Goal: Information Seeking & Learning: Check status

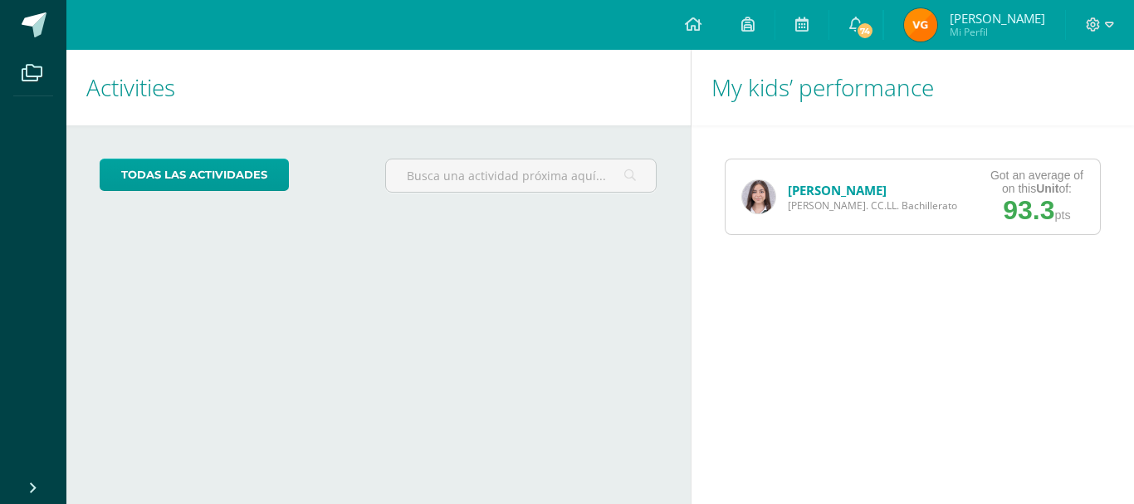
click at [754, 202] on img at bounding box center [758, 196] width 33 height 33
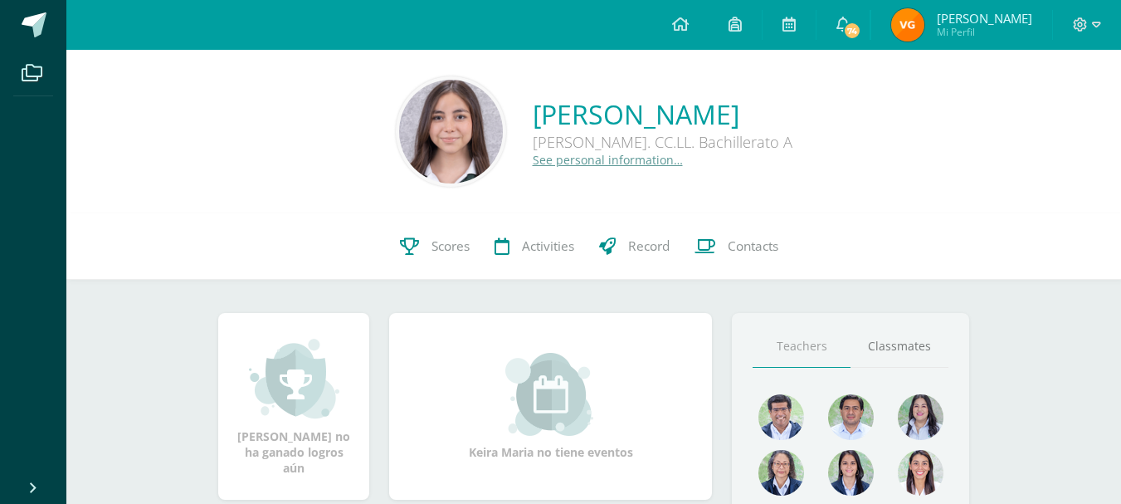
click at [444, 106] on img at bounding box center [451, 132] width 104 height 104
click at [447, 139] on img at bounding box center [451, 132] width 104 height 104
click at [533, 160] on link "See personal information…" at bounding box center [608, 160] width 150 height 16
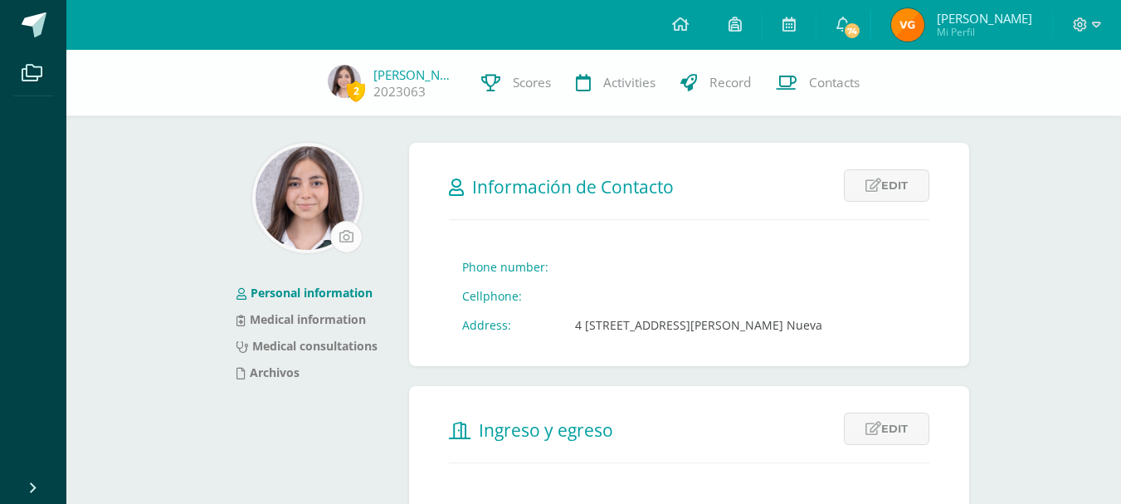
click at [336, 231] on input "file" at bounding box center [346, 237] width 31 height 31
click at [320, 198] on img at bounding box center [308, 198] width 104 height 104
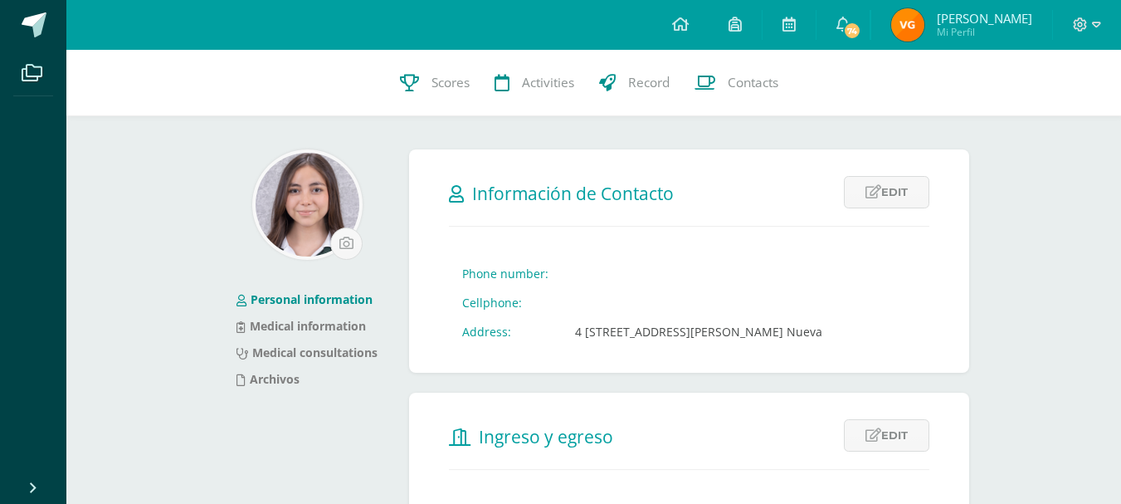
click at [311, 188] on img at bounding box center [308, 205] width 104 height 104
click at [285, 383] on link "Archivos" at bounding box center [268, 379] width 63 height 16
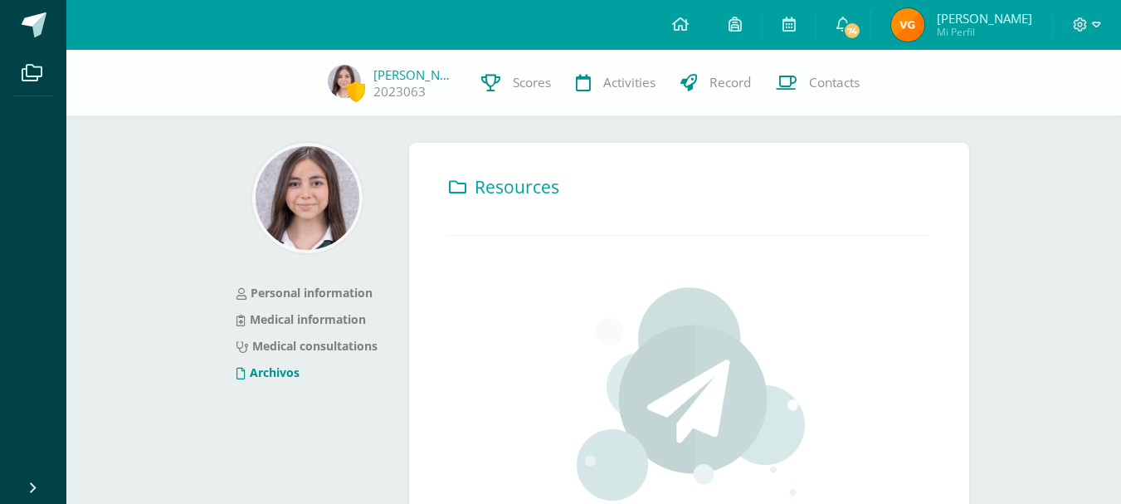
click at [300, 203] on img at bounding box center [308, 198] width 104 height 104
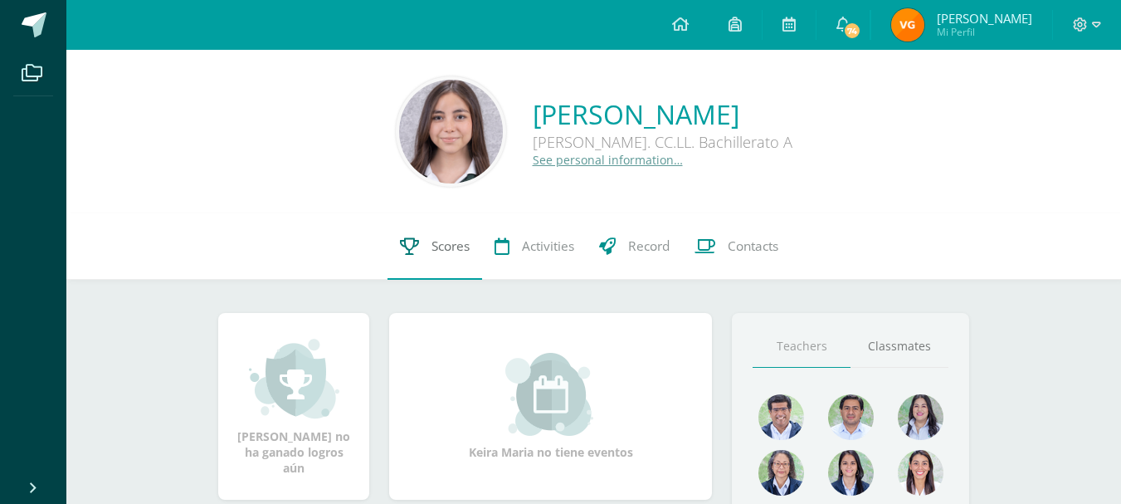
click at [454, 248] on span "Scores" at bounding box center [451, 245] width 38 height 17
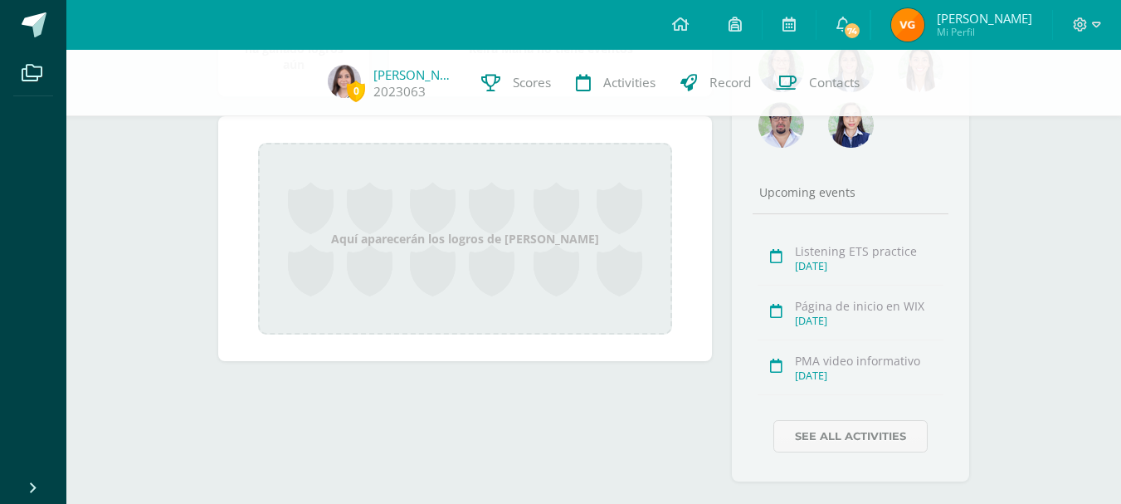
scroll to position [394, 0]
click at [464, 249] on div "Aquí aparecerán los logros de Keira Maria" at bounding box center [465, 241] width 414 height 192
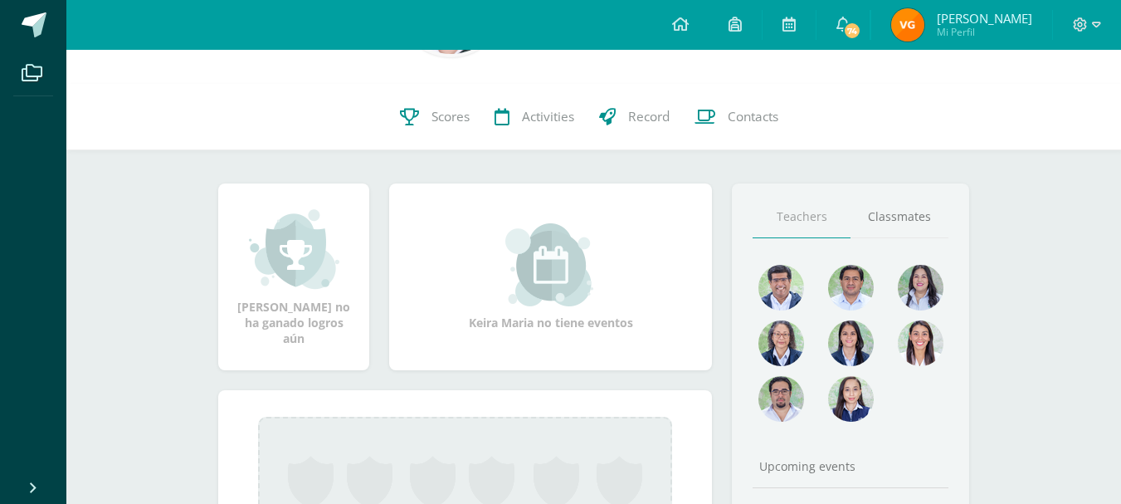
scroll to position [129, 0]
click at [935, 223] on link "Classmates" at bounding box center [900, 218] width 98 height 42
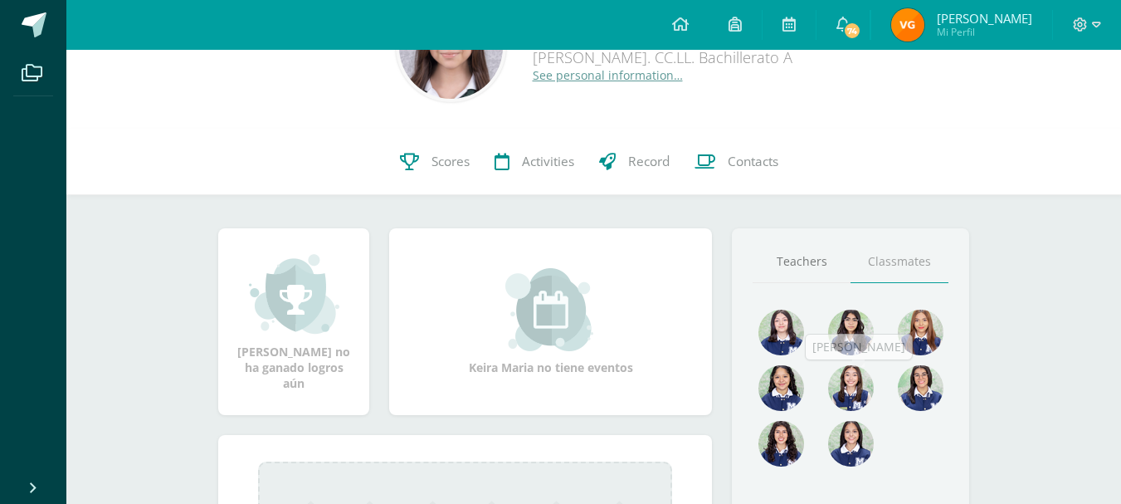
scroll to position [84, 0]
click at [823, 270] on link "Teachers" at bounding box center [802, 263] width 98 height 42
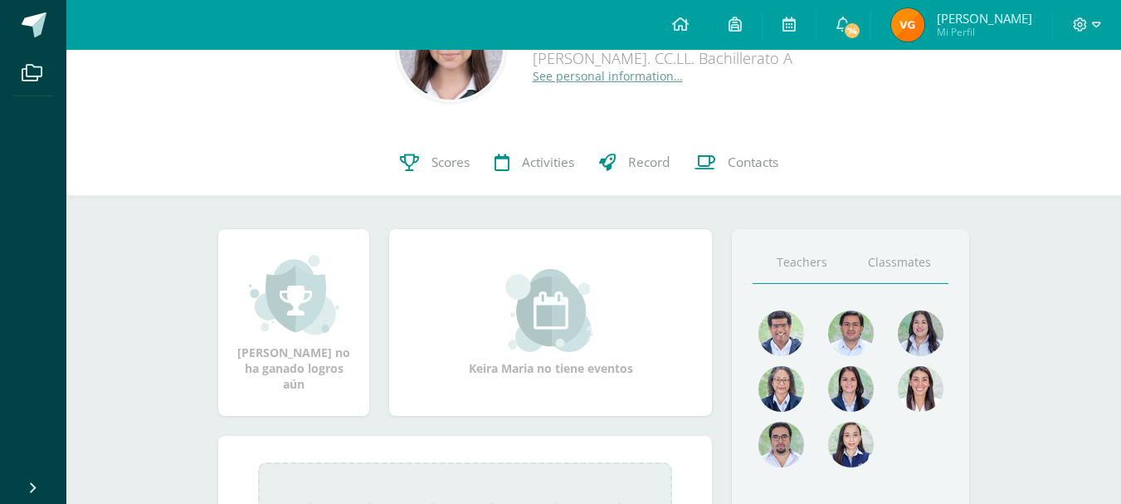
click at [877, 268] on link "Classmates" at bounding box center [900, 263] width 98 height 42
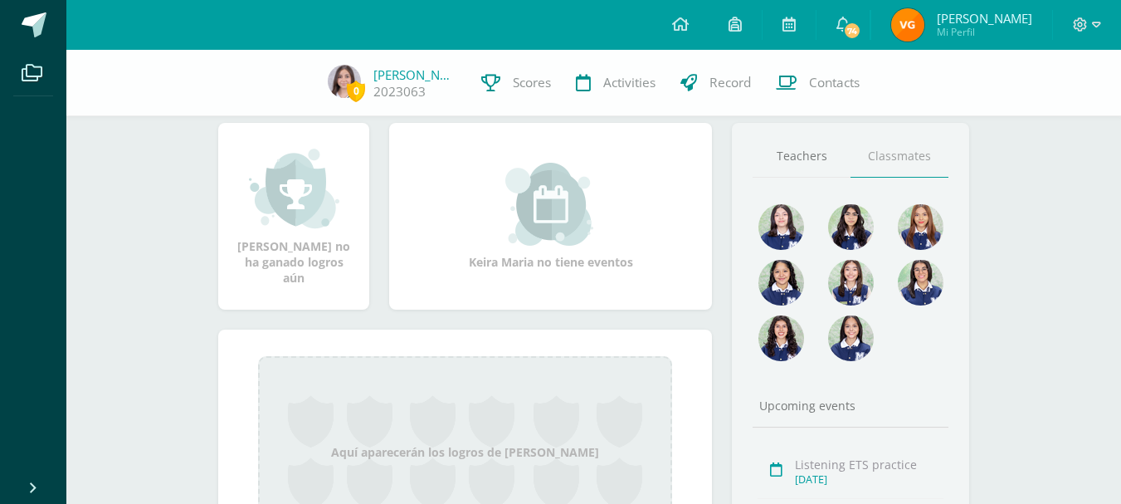
scroll to position [180, 0]
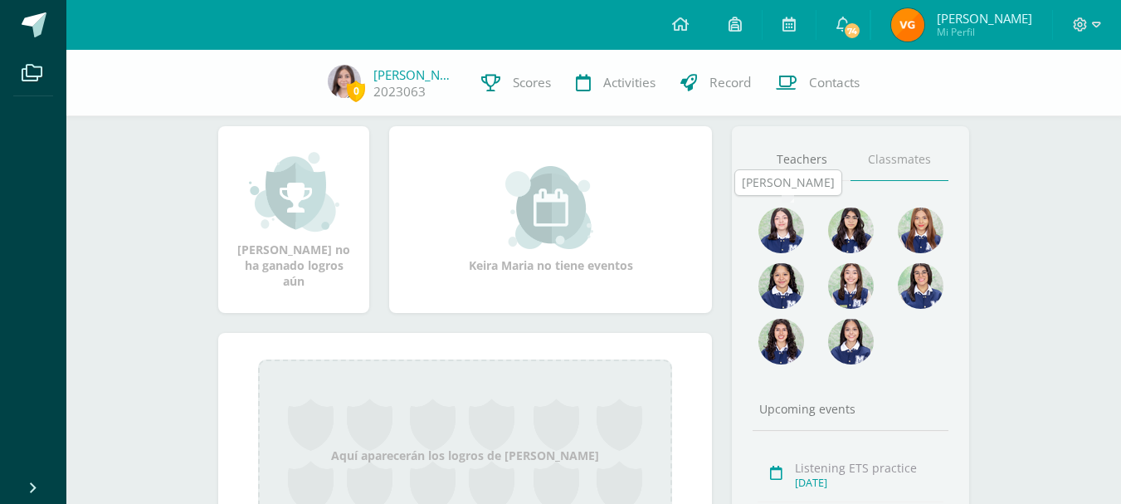
click at [784, 245] on img at bounding box center [782, 230] width 46 height 46
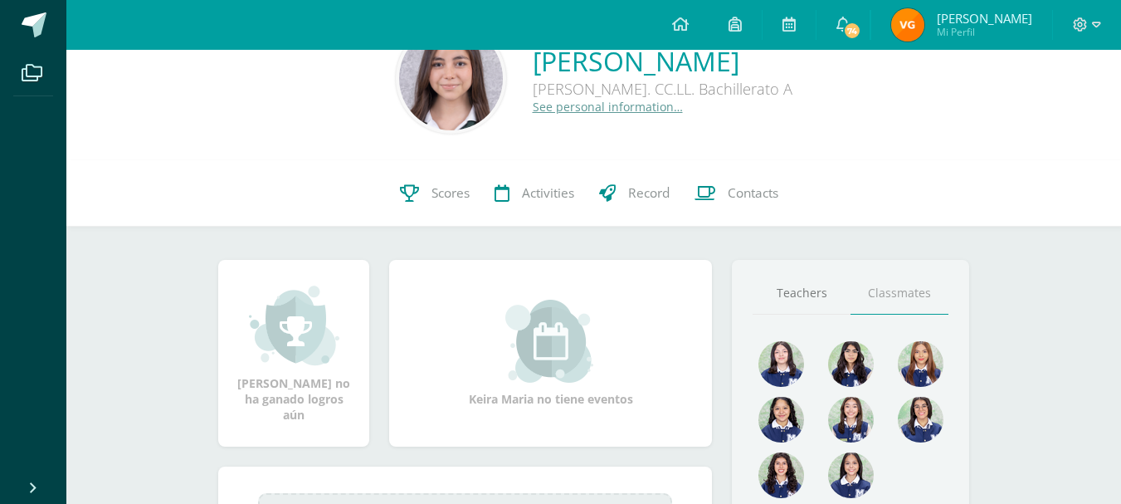
scroll to position [0, 0]
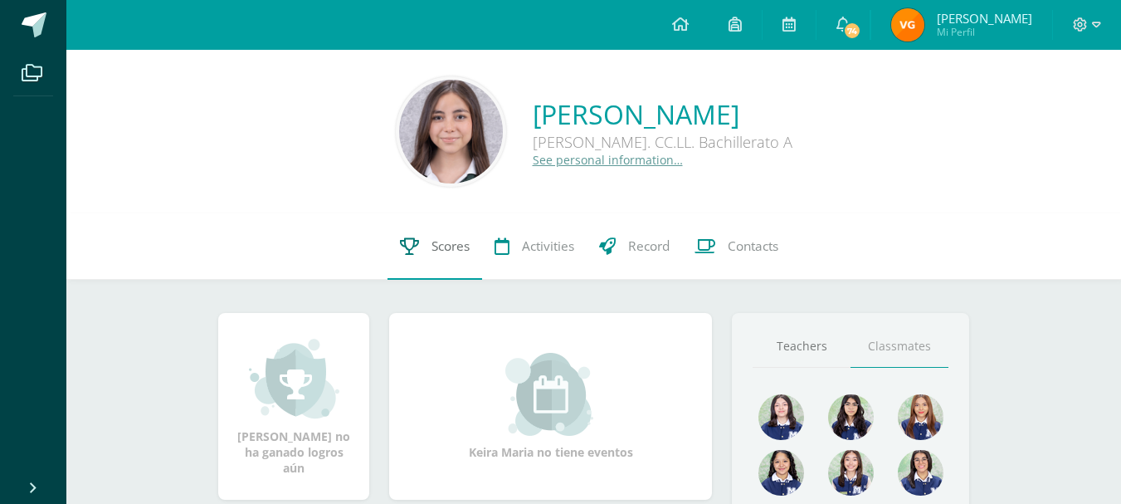
click at [457, 238] on span "Scores" at bounding box center [451, 245] width 38 height 17
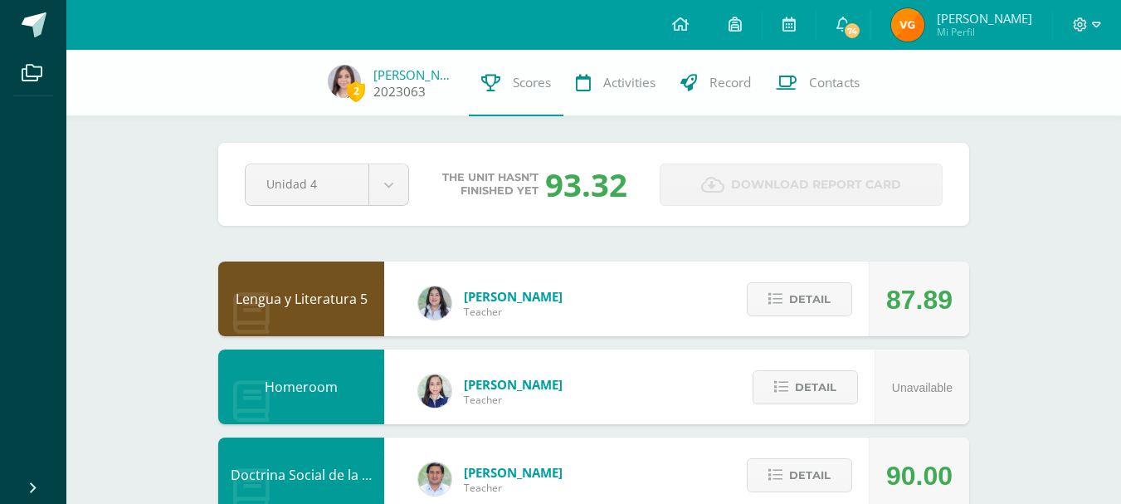
click at [365, 91] on span "2" at bounding box center [356, 91] width 18 height 21
click at [696, 96] on link "Record" at bounding box center [715, 83] width 95 height 66
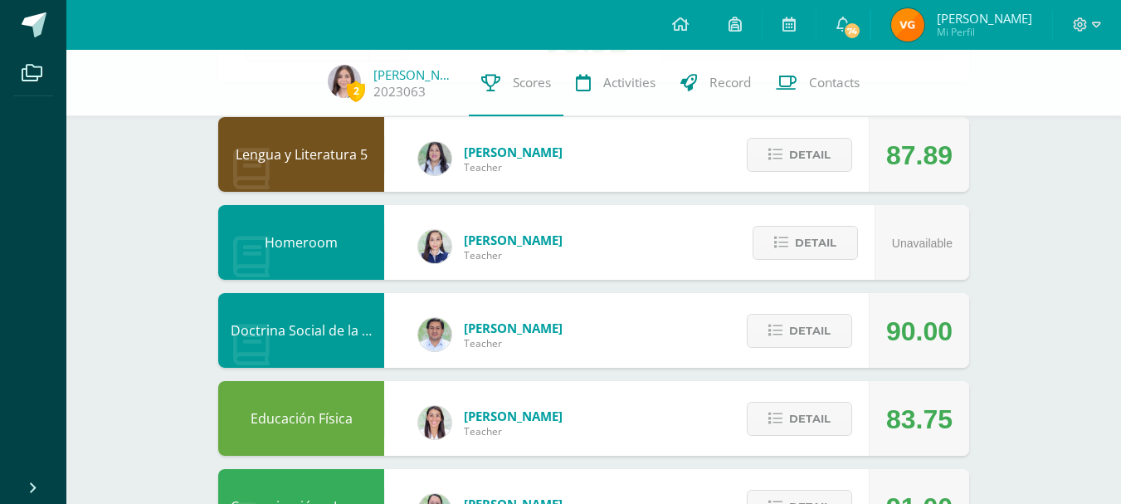
scroll to position [153, 0]
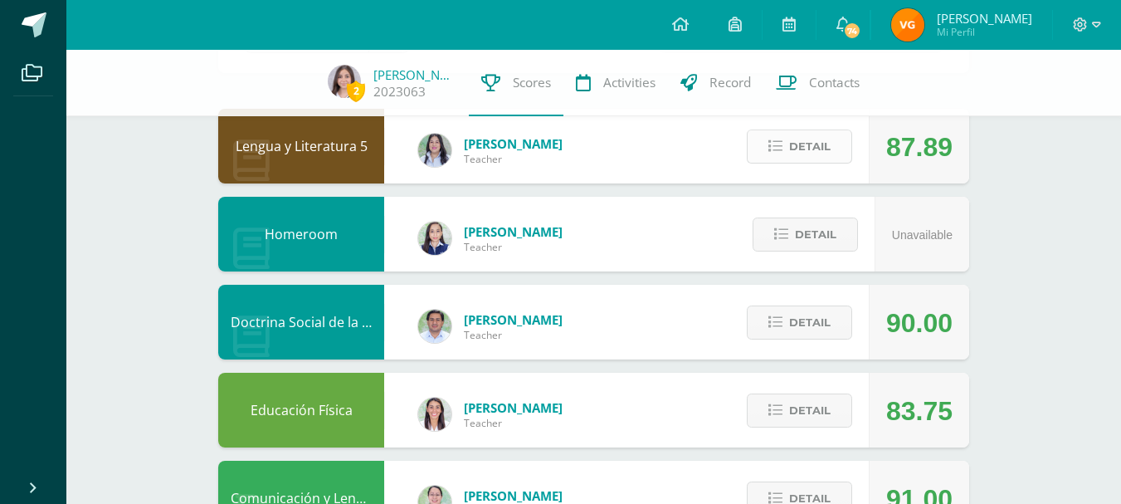
click at [803, 157] on span "Detail" at bounding box center [809, 146] width 41 height 31
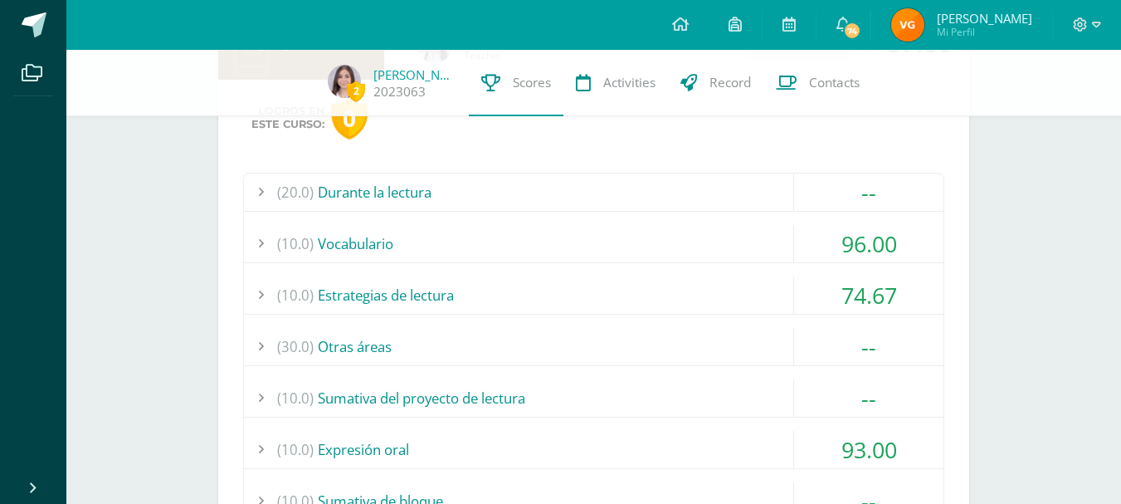
scroll to position [266, 0]
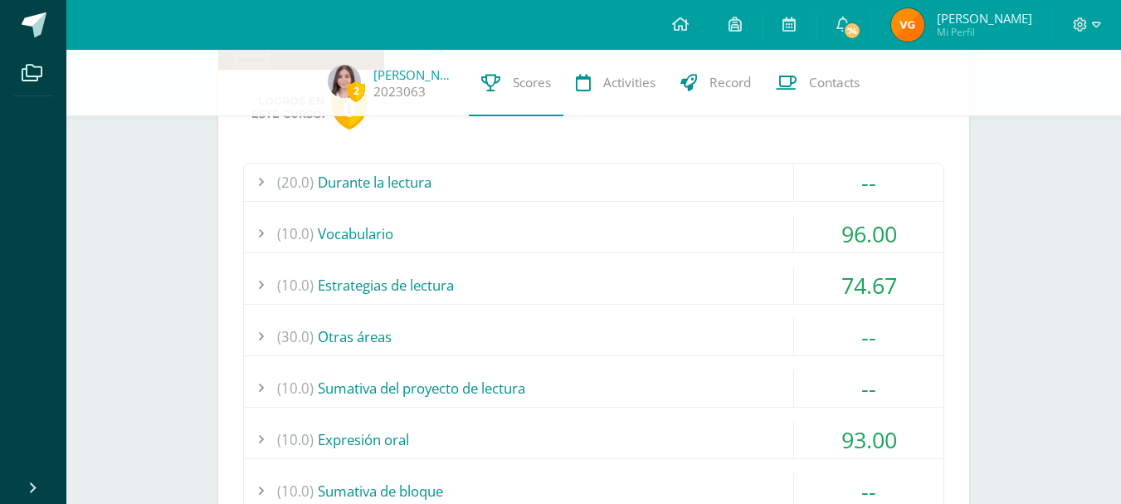
click at [679, 264] on div "(20.0) Durante la lectura -- Buenas costumbres: comprensión I (100)" at bounding box center [593, 382] width 701 height 438
click at [686, 271] on div "(10.0) Estrategias de lectura" at bounding box center [594, 284] width 700 height 37
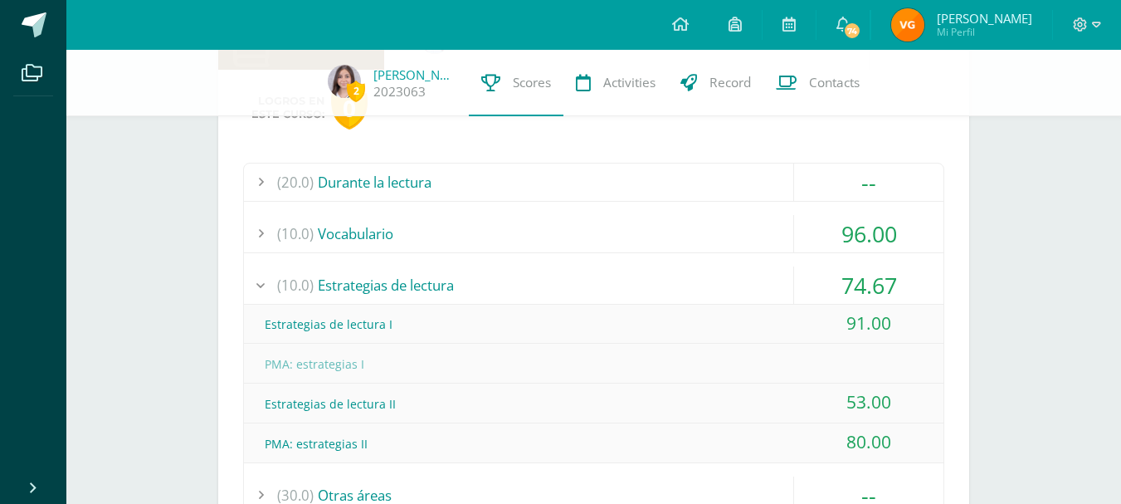
click at [686, 271] on div "(10.0) Estrategias de lectura" at bounding box center [594, 284] width 700 height 37
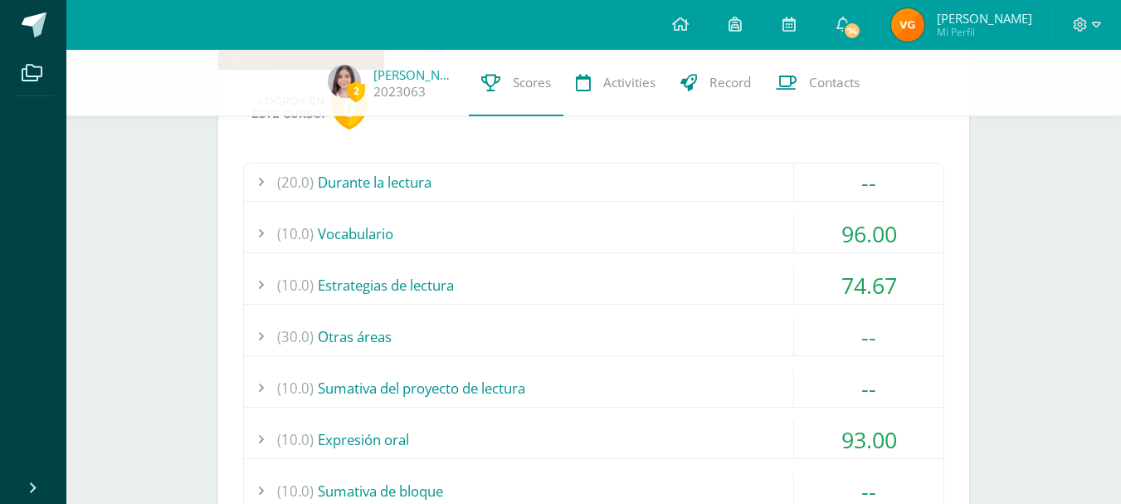
click at [686, 271] on div "(10.0) Estrategias de lectura" at bounding box center [594, 284] width 700 height 37
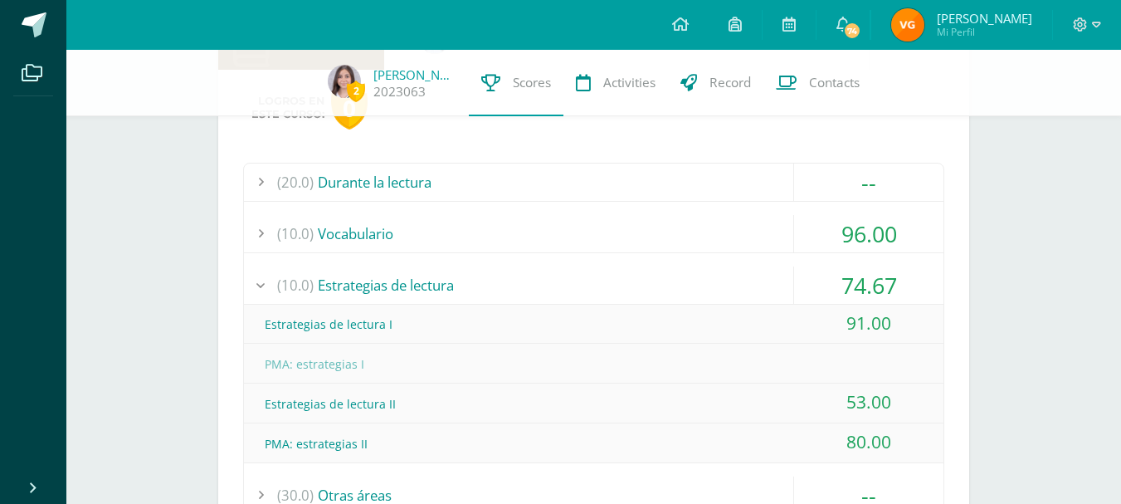
click at [744, 232] on div "(10.0) Vocabulario" at bounding box center [594, 233] width 700 height 37
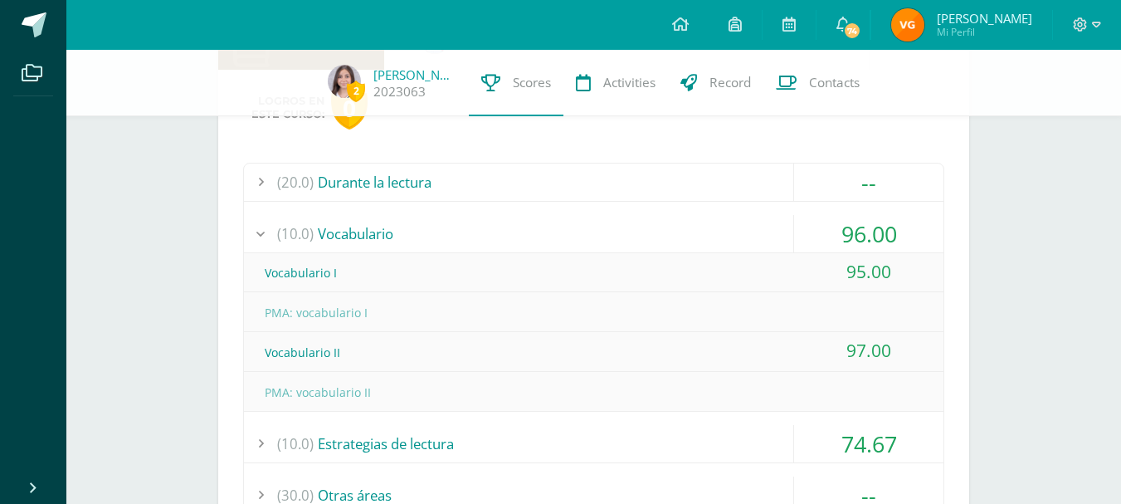
click at [744, 232] on div "(10.0) Vocabulario" at bounding box center [594, 233] width 700 height 37
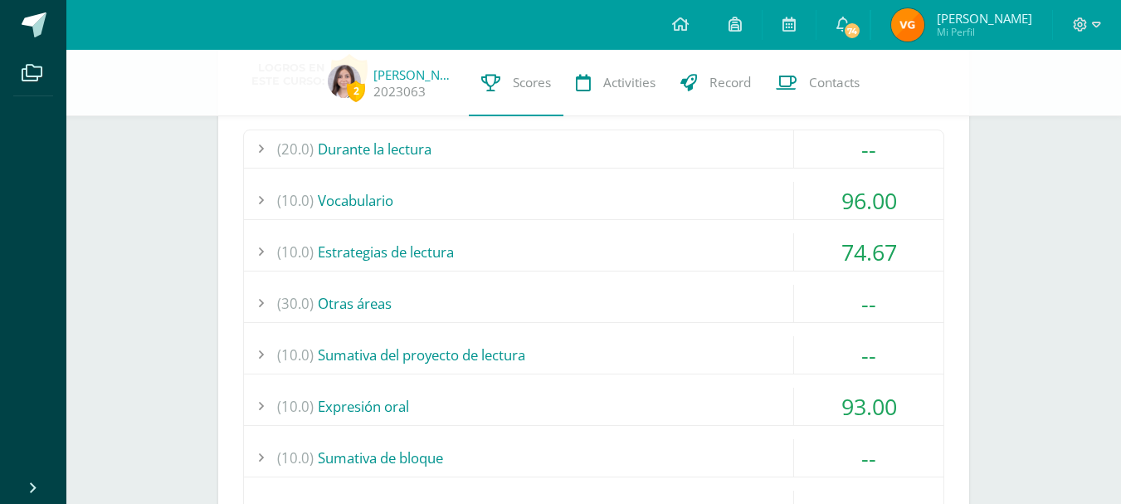
scroll to position [301, 0]
click at [751, 248] on div "(10.0) Estrategias de lectura" at bounding box center [594, 250] width 700 height 37
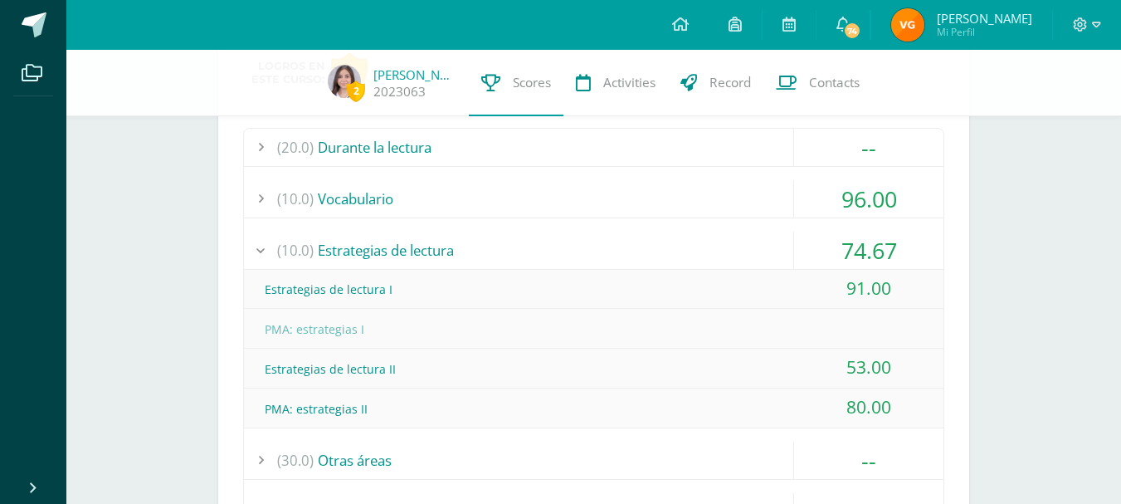
click at [751, 248] on div "(10.0) Estrategias de lectura" at bounding box center [594, 250] width 700 height 37
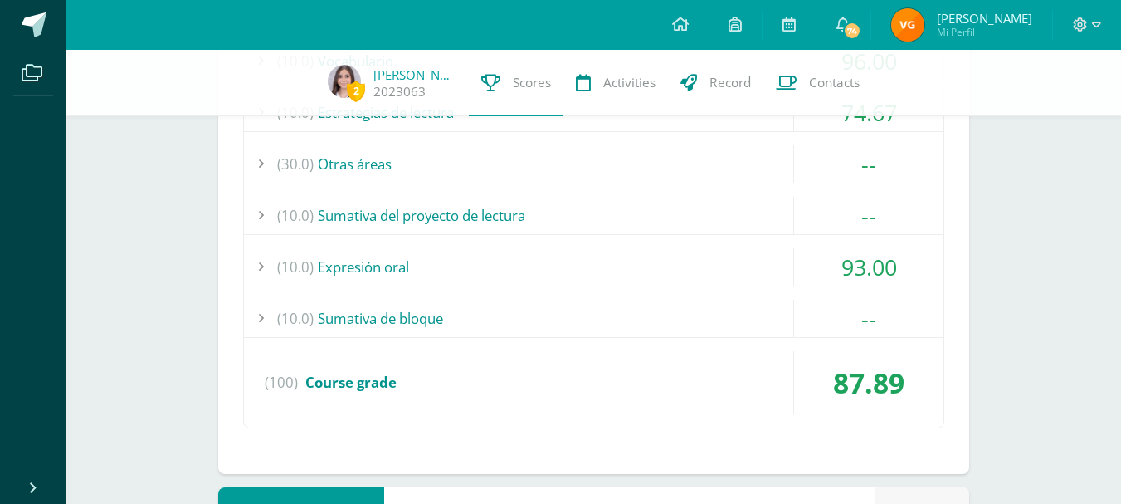
scroll to position [441, 0]
click at [751, 248] on div "(10.0) Expresión oral" at bounding box center [594, 264] width 700 height 37
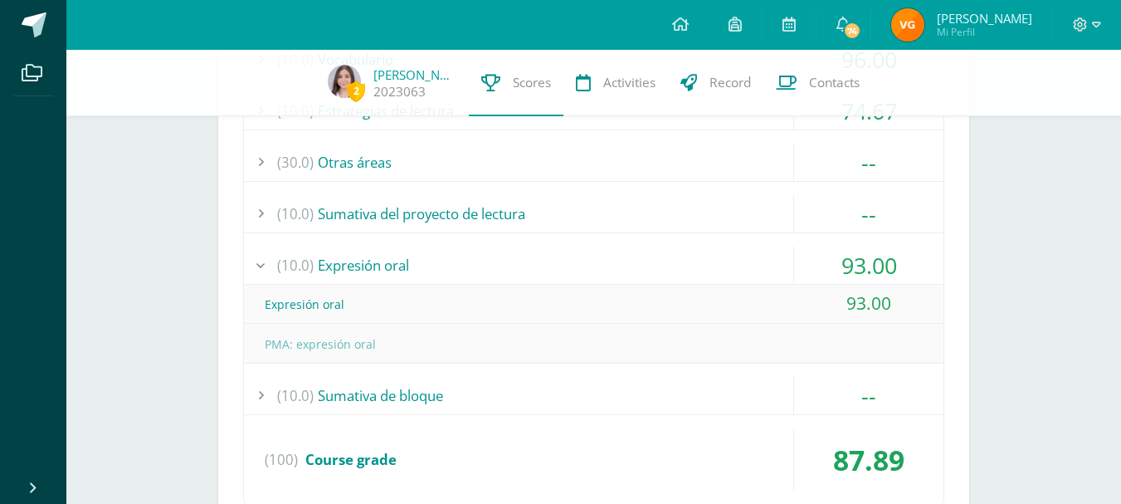
click at [751, 248] on div "(10.0) Expresión oral" at bounding box center [594, 264] width 700 height 37
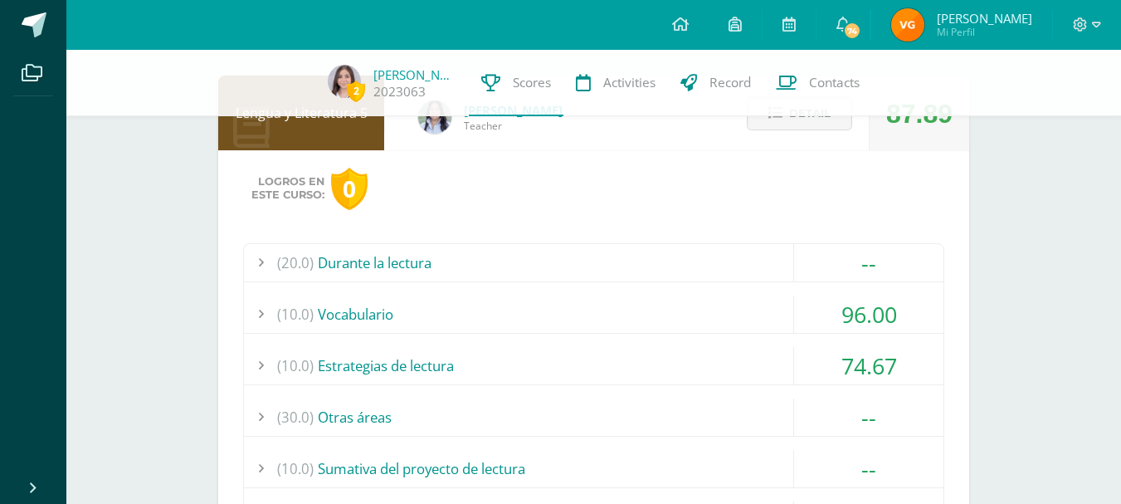
scroll to position [185, 0]
click at [816, 126] on span "Detail" at bounding box center [809, 114] width 41 height 31
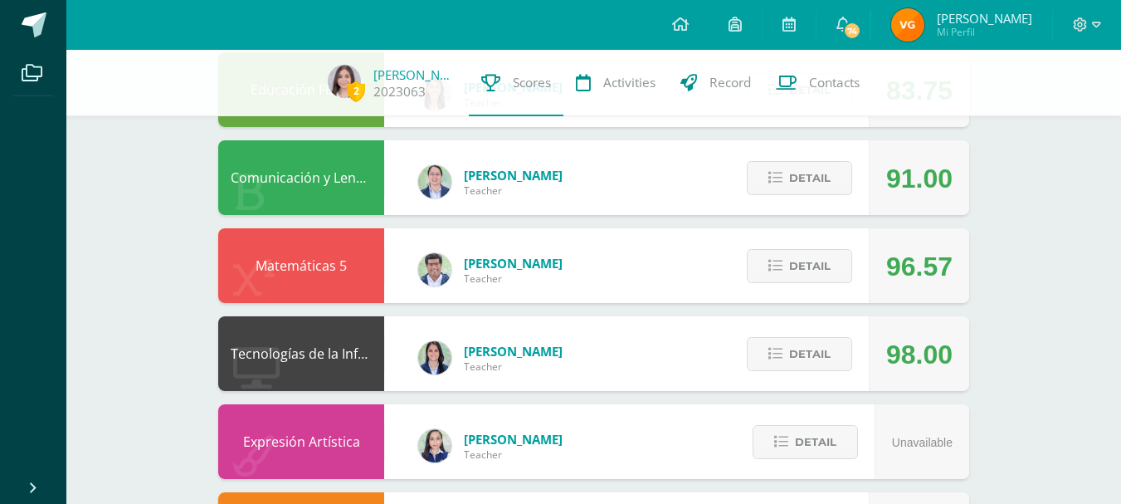
scroll to position [475, 0]
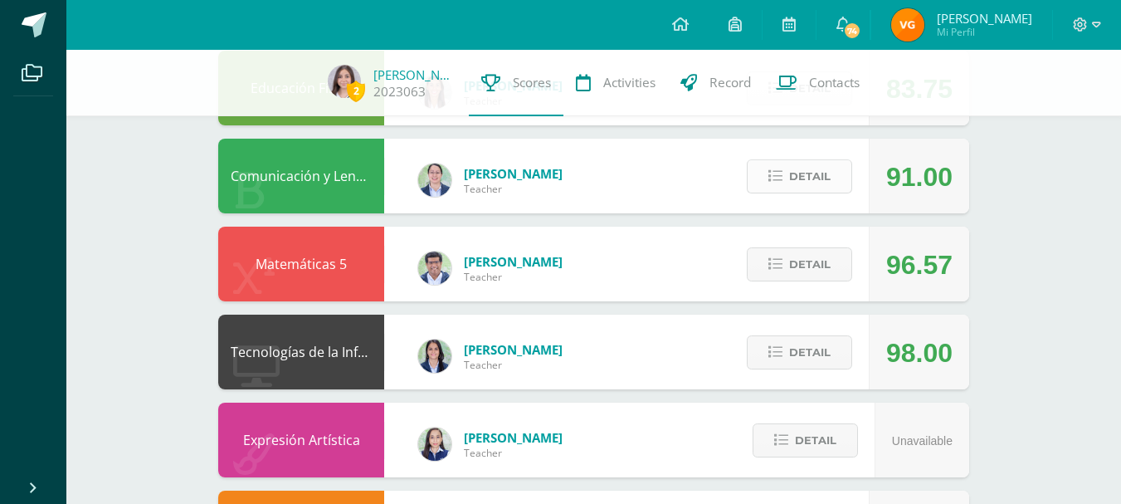
click at [783, 179] on button "Detail" at bounding box center [799, 176] width 105 height 34
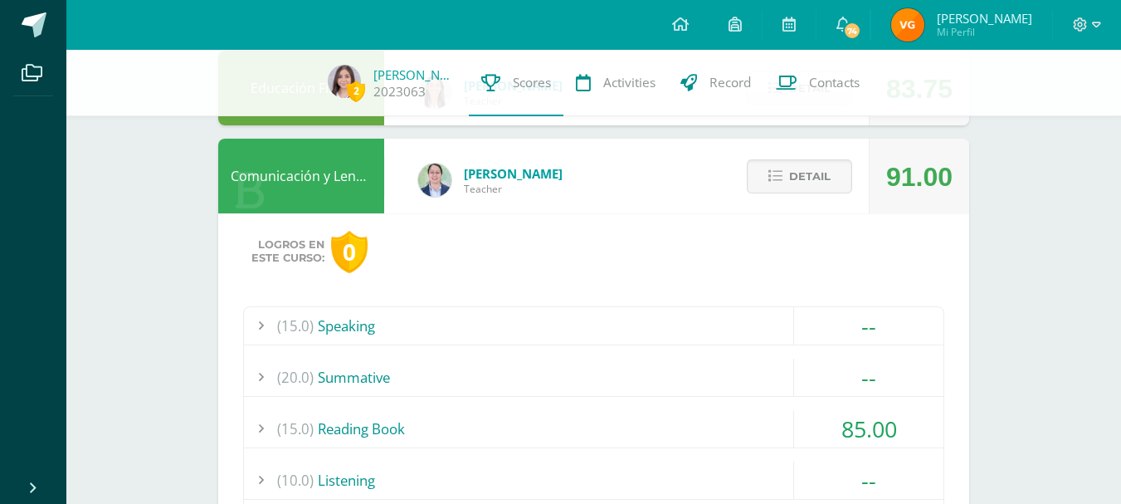
click at [748, 424] on div "(15.0) Reading Book" at bounding box center [594, 428] width 700 height 37
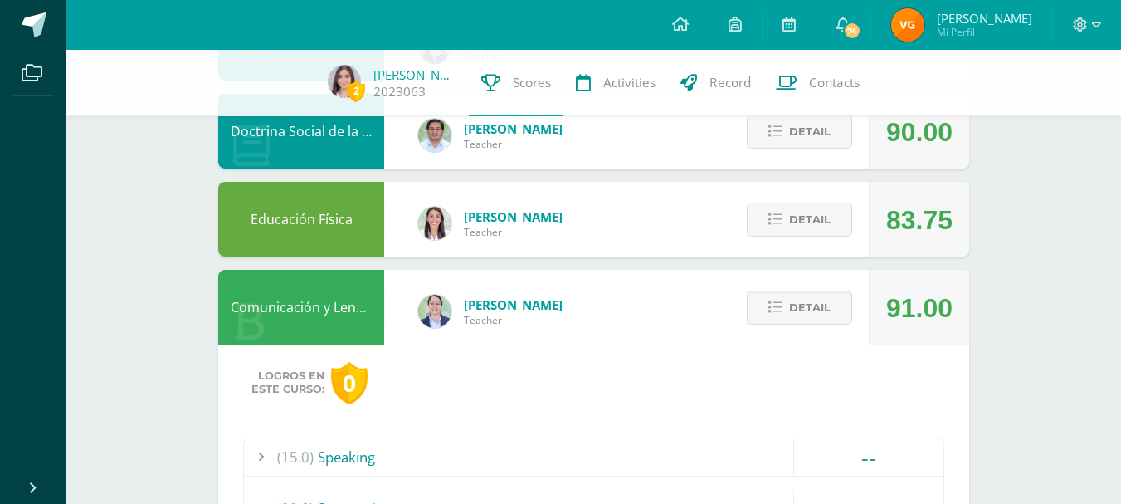
scroll to position [313, 0]
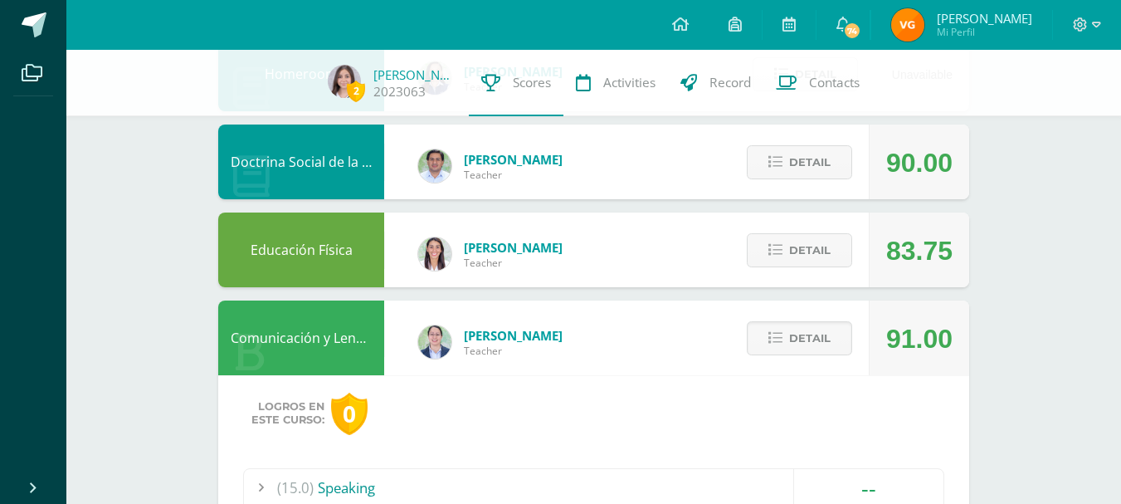
click at [798, 364] on div "Detail" at bounding box center [795, 337] width 147 height 75
click at [797, 330] on span "Detail" at bounding box center [809, 338] width 41 height 31
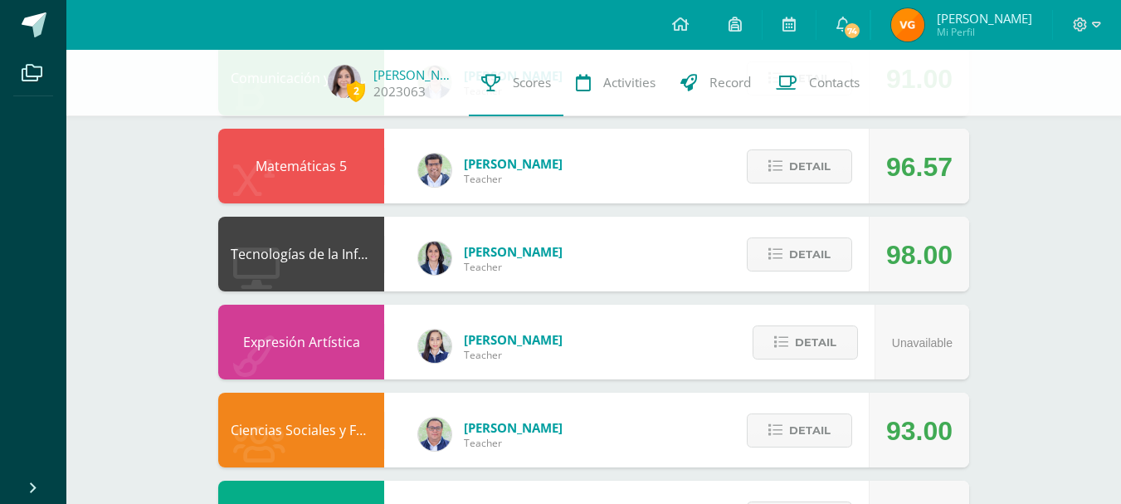
scroll to position [570, 0]
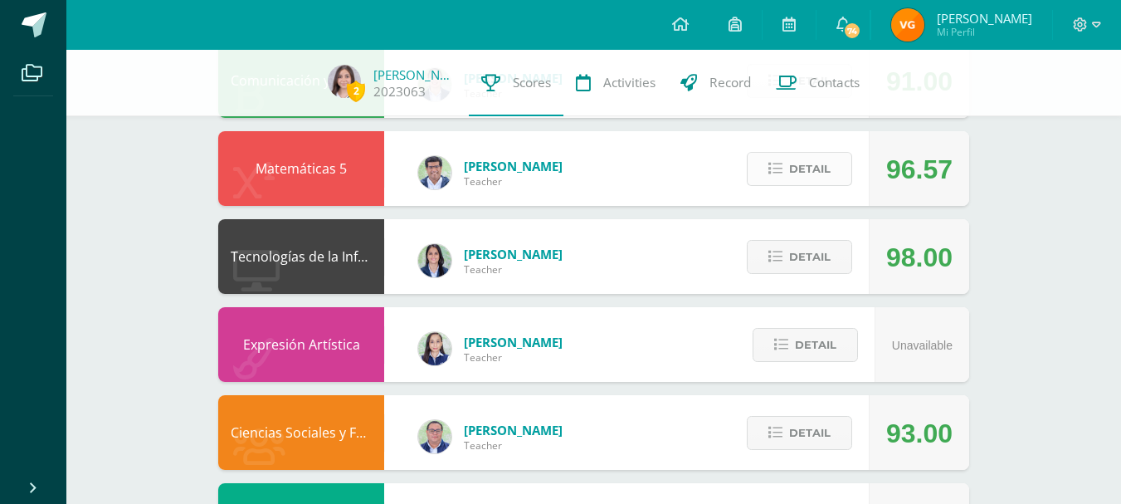
click at [813, 178] on span "Detail" at bounding box center [809, 169] width 41 height 31
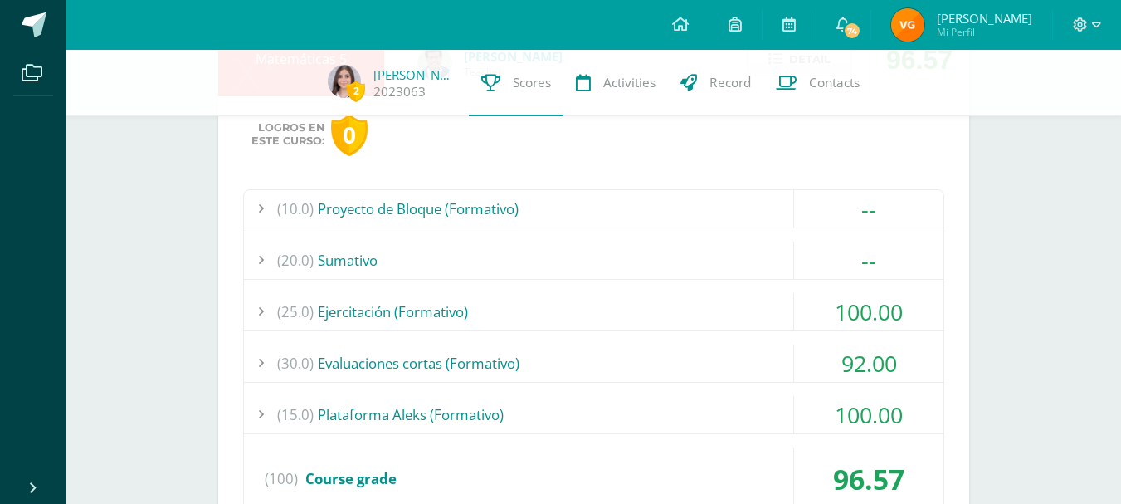
scroll to position [684, 0]
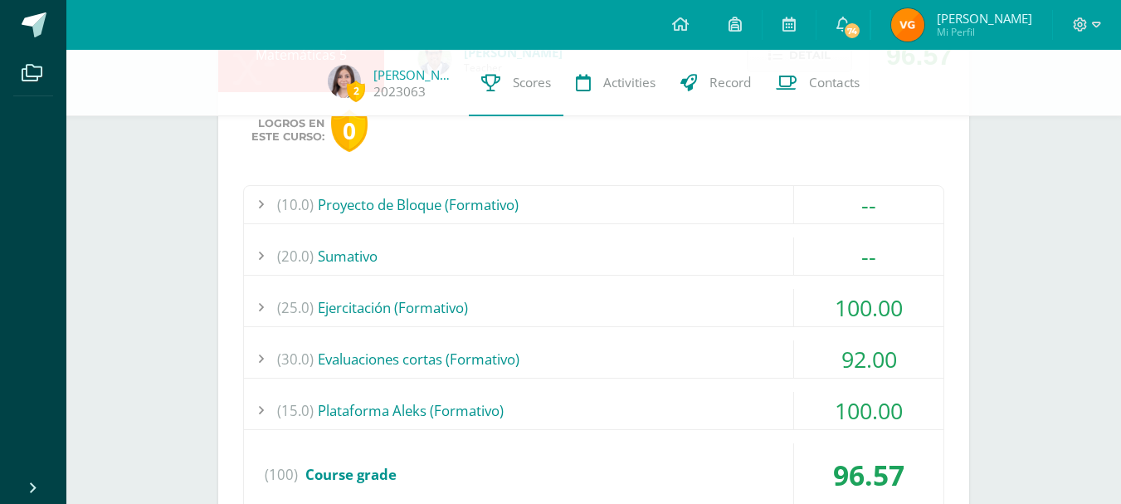
click at [710, 364] on div "(30.0) Evaluaciones cortas (Formativo)" at bounding box center [594, 358] width 700 height 37
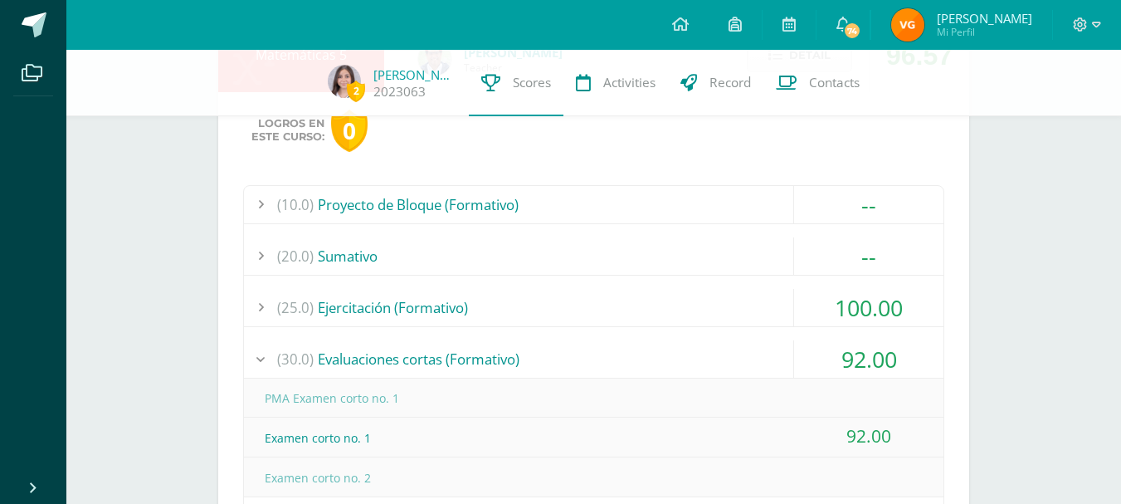
click at [710, 364] on div "(30.0) Evaluaciones cortas (Formativo)" at bounding box center [594, 358] width 700 height 37
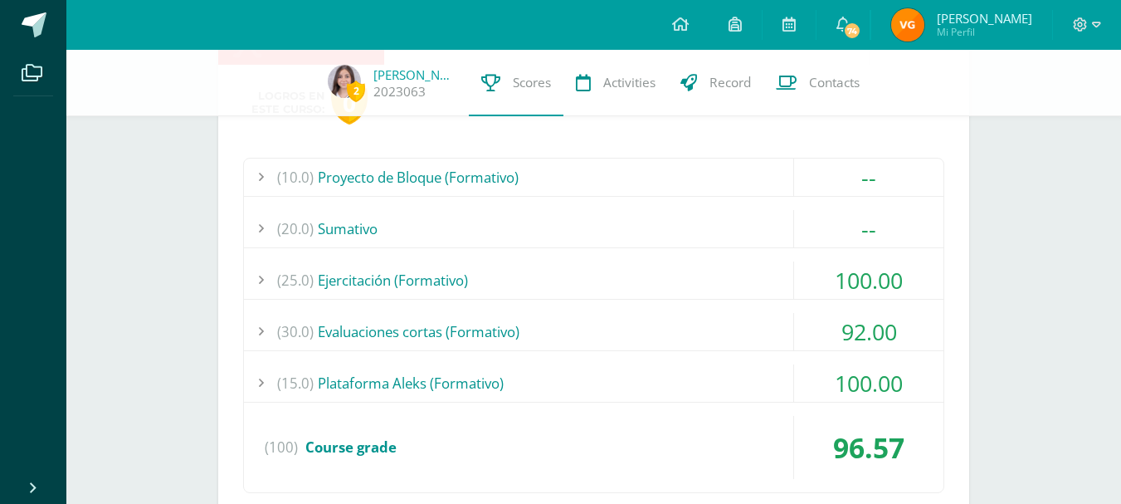
scroll to position [713, 0]
click at [728, 378] on div "(15.0) Plataforma Aleks (Formativo)" at bounding box center [594, 381] width 700 height 37
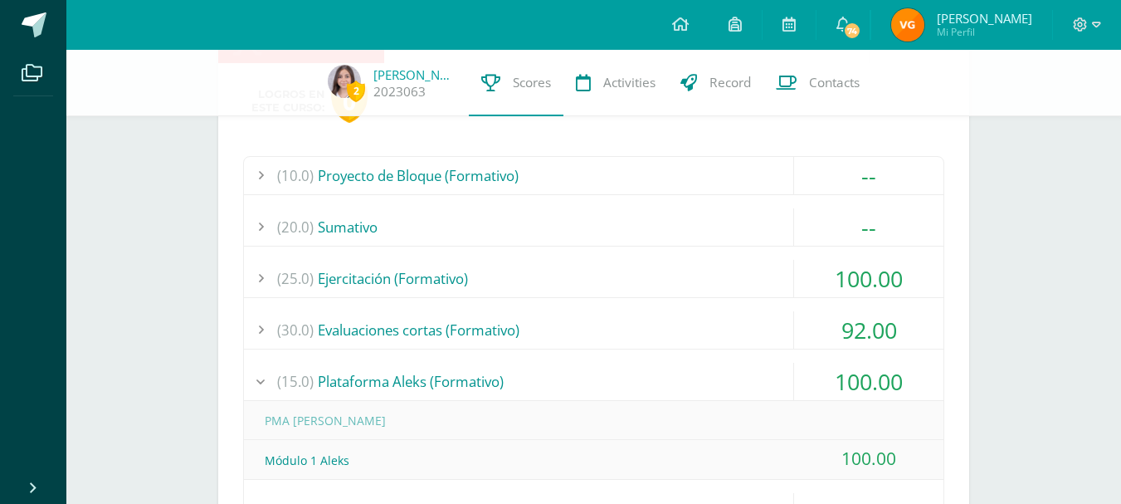
click at [728, 378] on div "(15.0) Plataforma Aleks (Formativo)" at bounding box center [594, 381] width 700 height 37
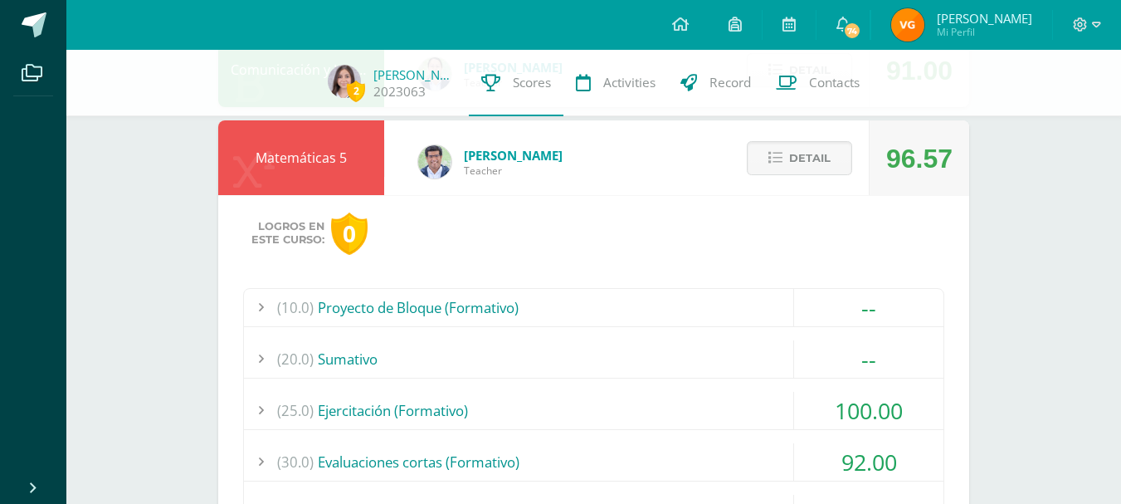
scroll to position [580, 0]
click at [776, 168] on button "Detail" at bounding box center [799, 159] width 105 height 34
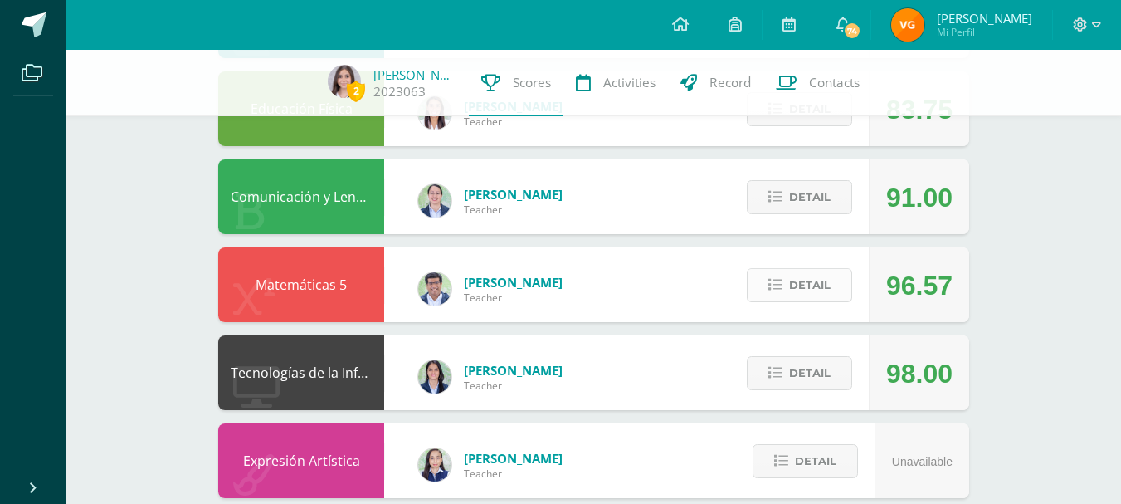
scroll to position [451, 0]
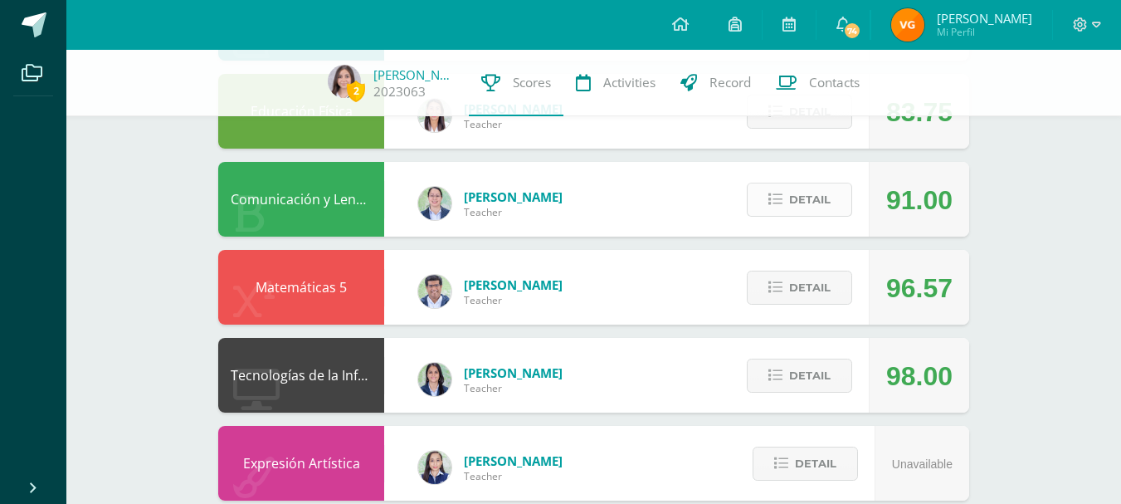
click at [783, 202] on button "Detail" at bounding box center [799, 200] width 105 height 34
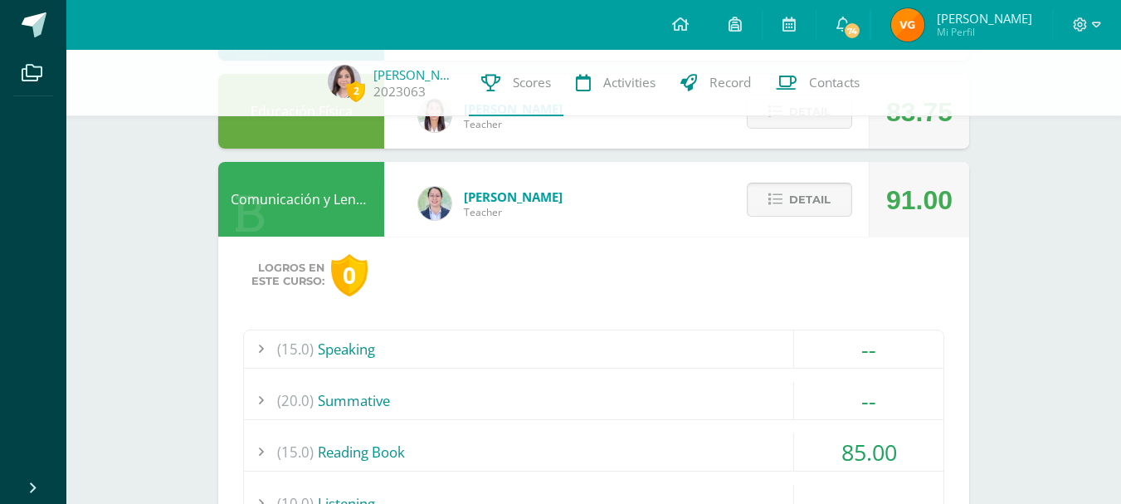
click at [783, 202] on button "Detail" at bounding box center [799, 200] width 105 height 34
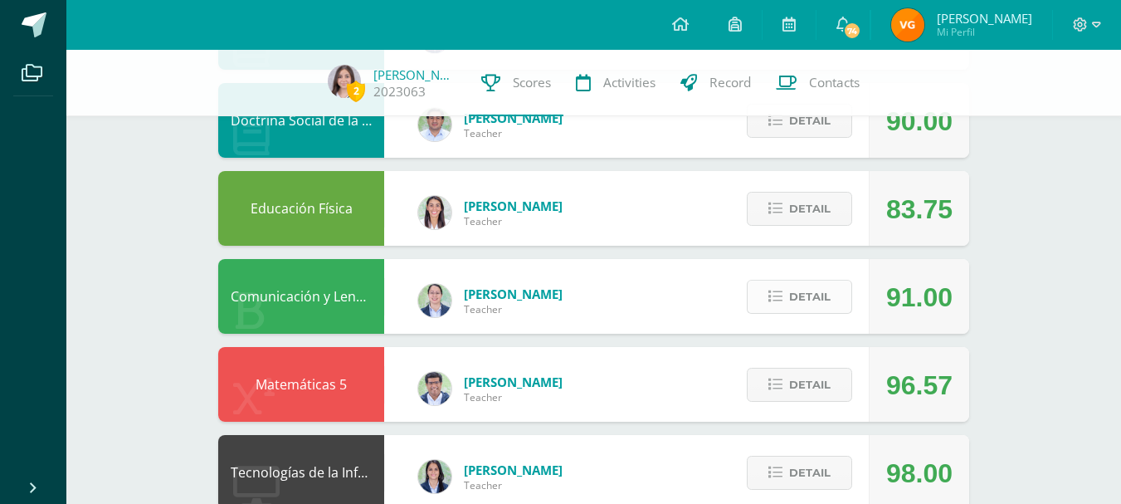
scroll to position [353, 0]
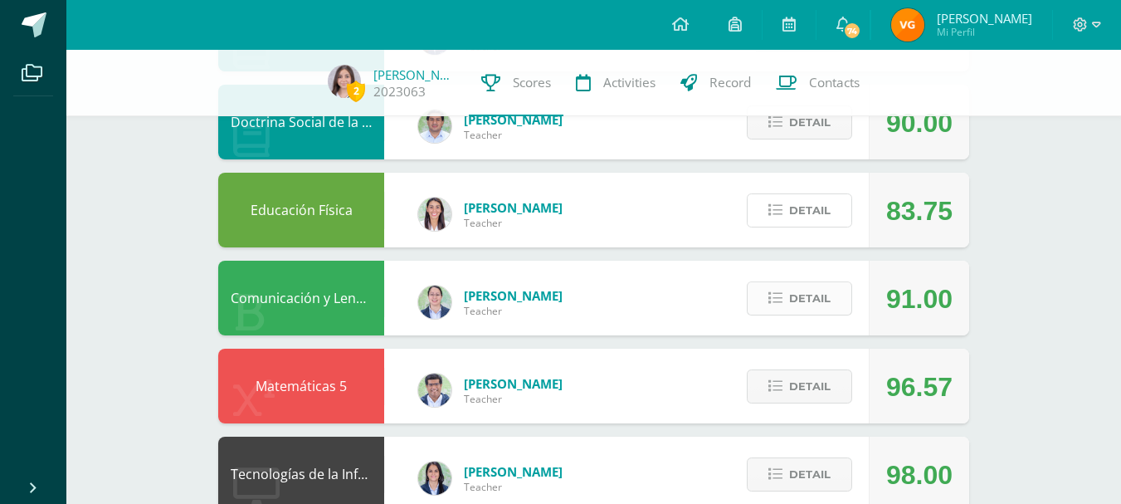
click at [783, 202] on button "Detail" at bounding box center [799, 210] width 105 height 34
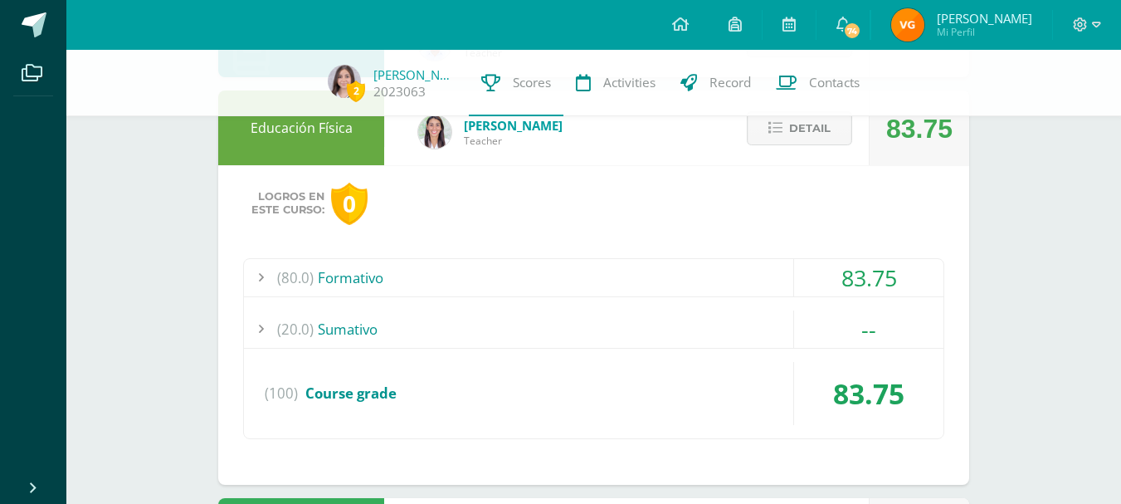
scroll to position [436, 0]
click at [735, 276] on div "(80.0) Formativo" at bounding box center [594, 276] width 700 height 37
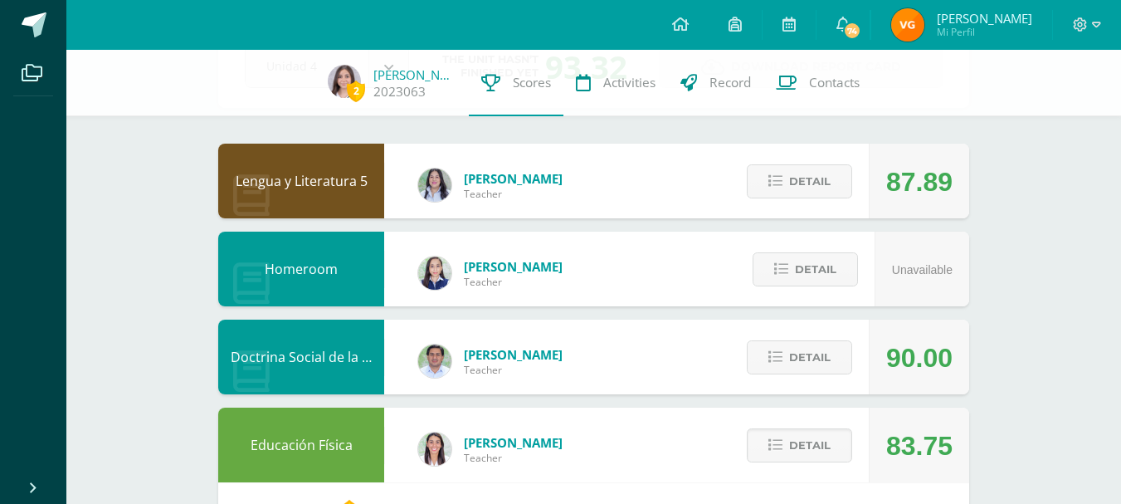
scroll to position [0, 0]
